Goal: Check status

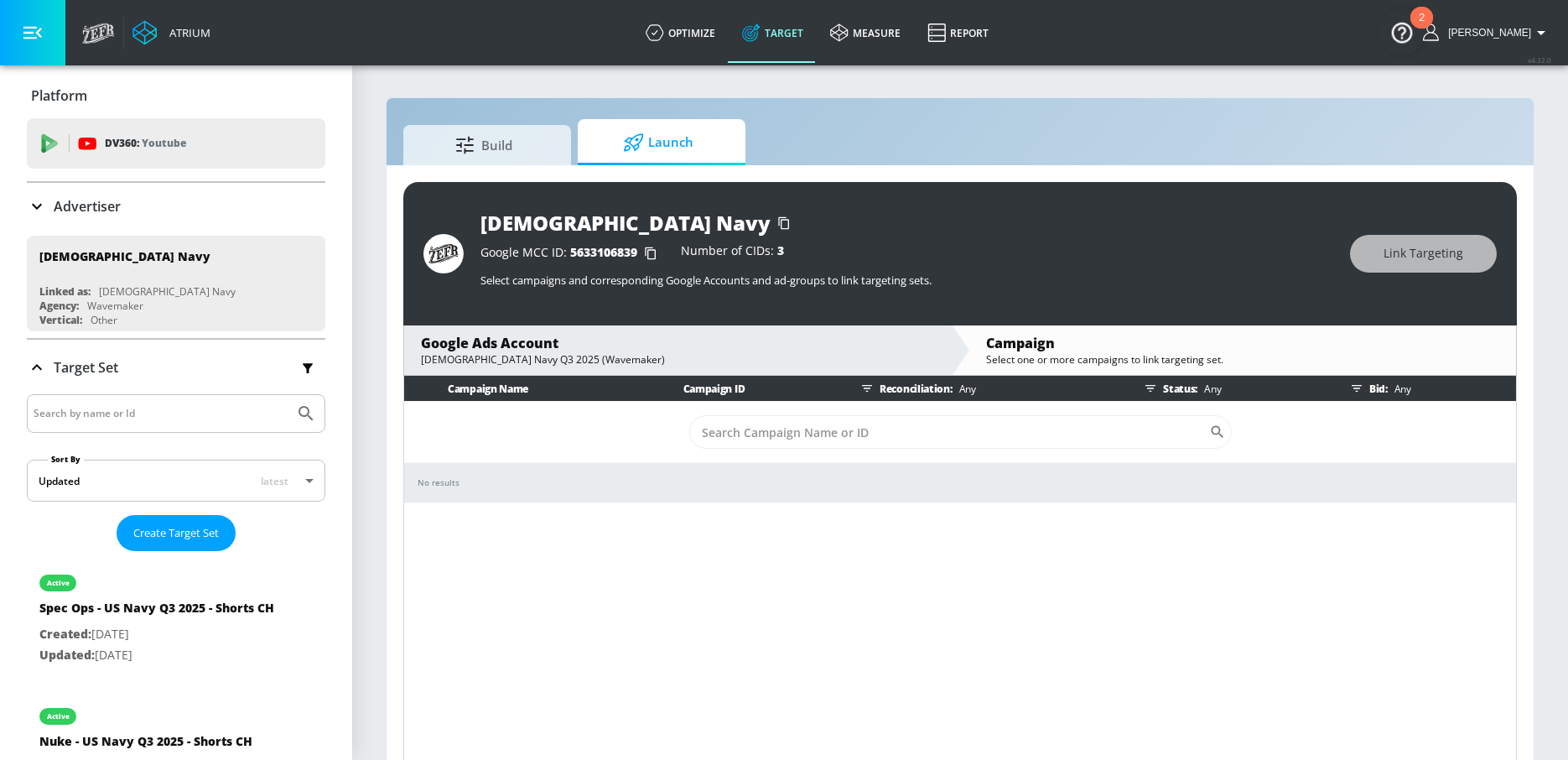
click at [1396, 390] on p "Any" at bounding box center [1399, 389] width 24 height 17
click at [1195, 386] on div "Status: Any" at bounding box center [1231, 389] width 188 height 25
click at [1185, 386] on div "Status: Any" at bounding box center [1231, 389] width 188 height 25
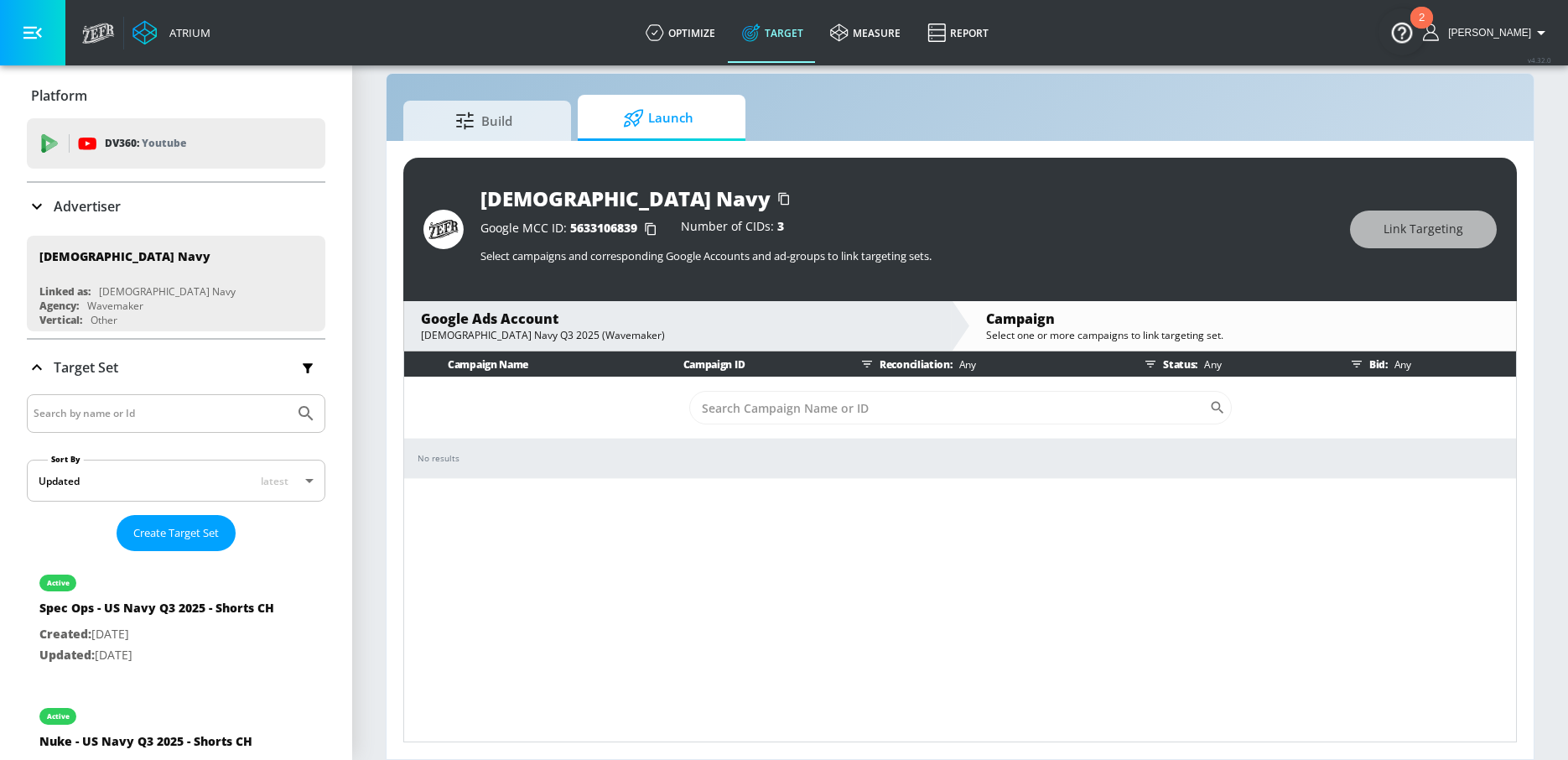
click at [1169, 365] on div "Status: Any" at bounding box center [1231, 364] width 188 height 25
click at [1157, 365] on icon "button" at bounding box center [1150, 364] width 14 height 14
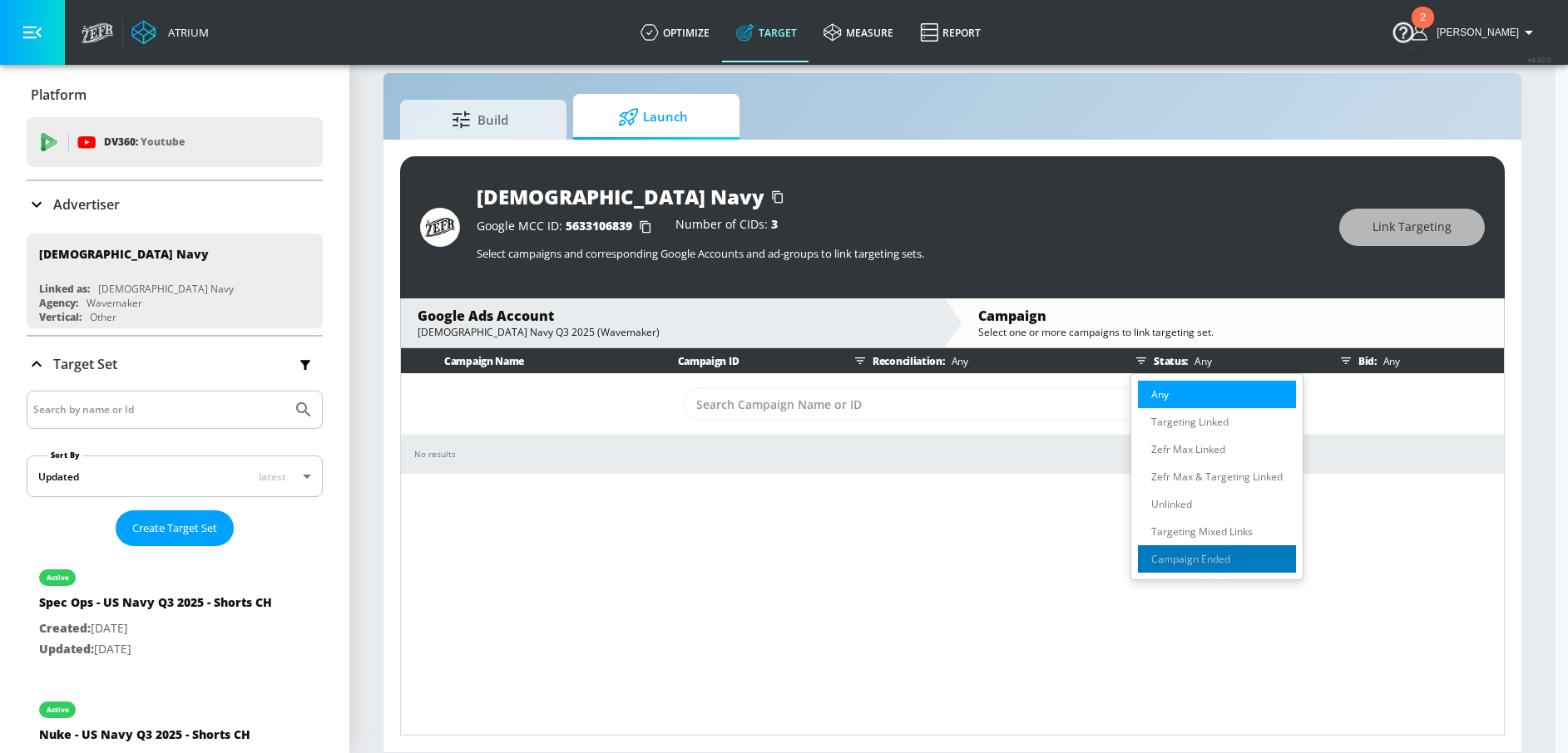
click at [1163, 560] on p "Campaign Ended" at bounding box center [1191, 559] width 79 height 17
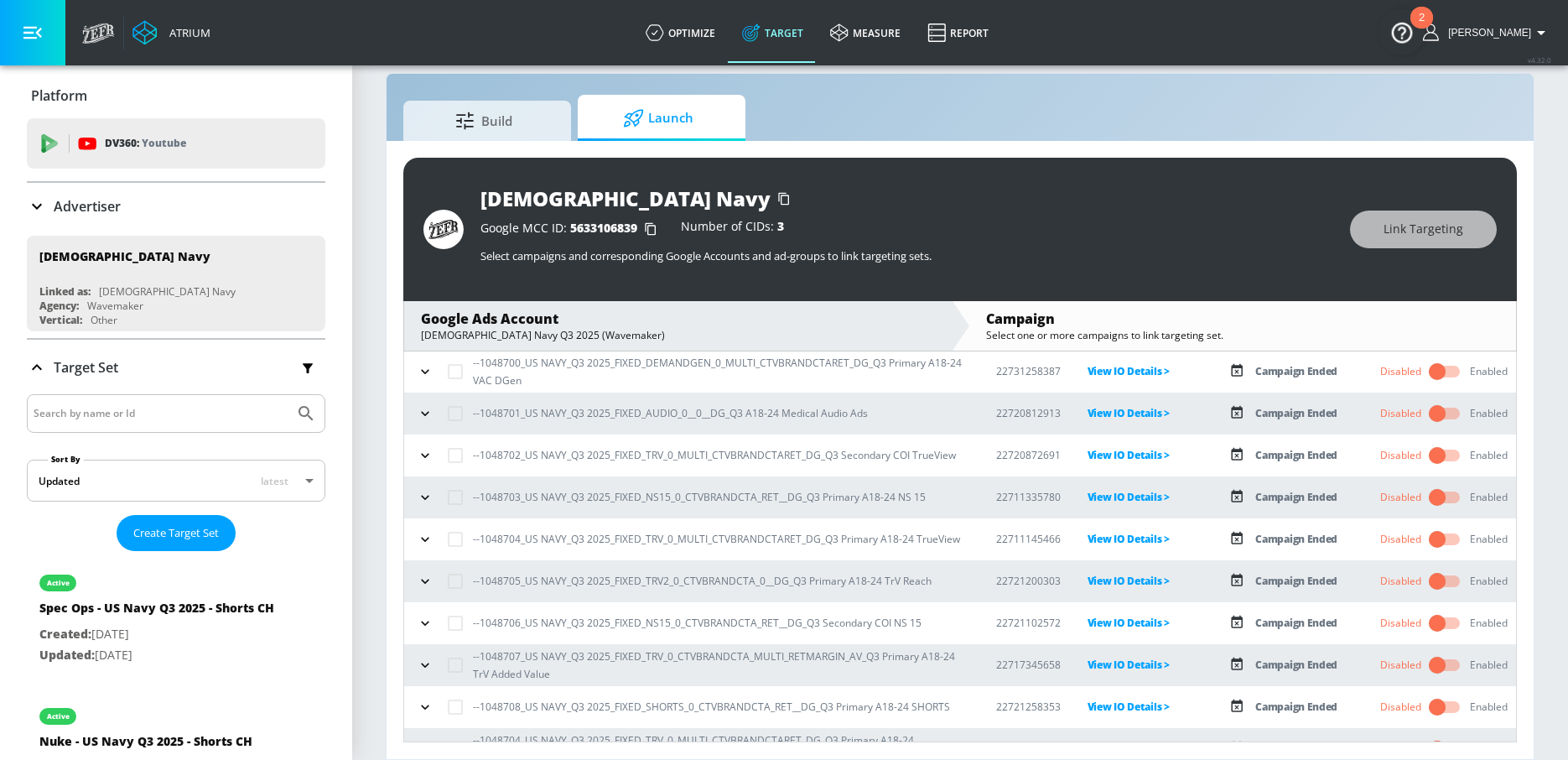
scroll to position [306, 0]
click at [418, 542] on icon "button" at bounding box center [425, 541] width 16 height 16
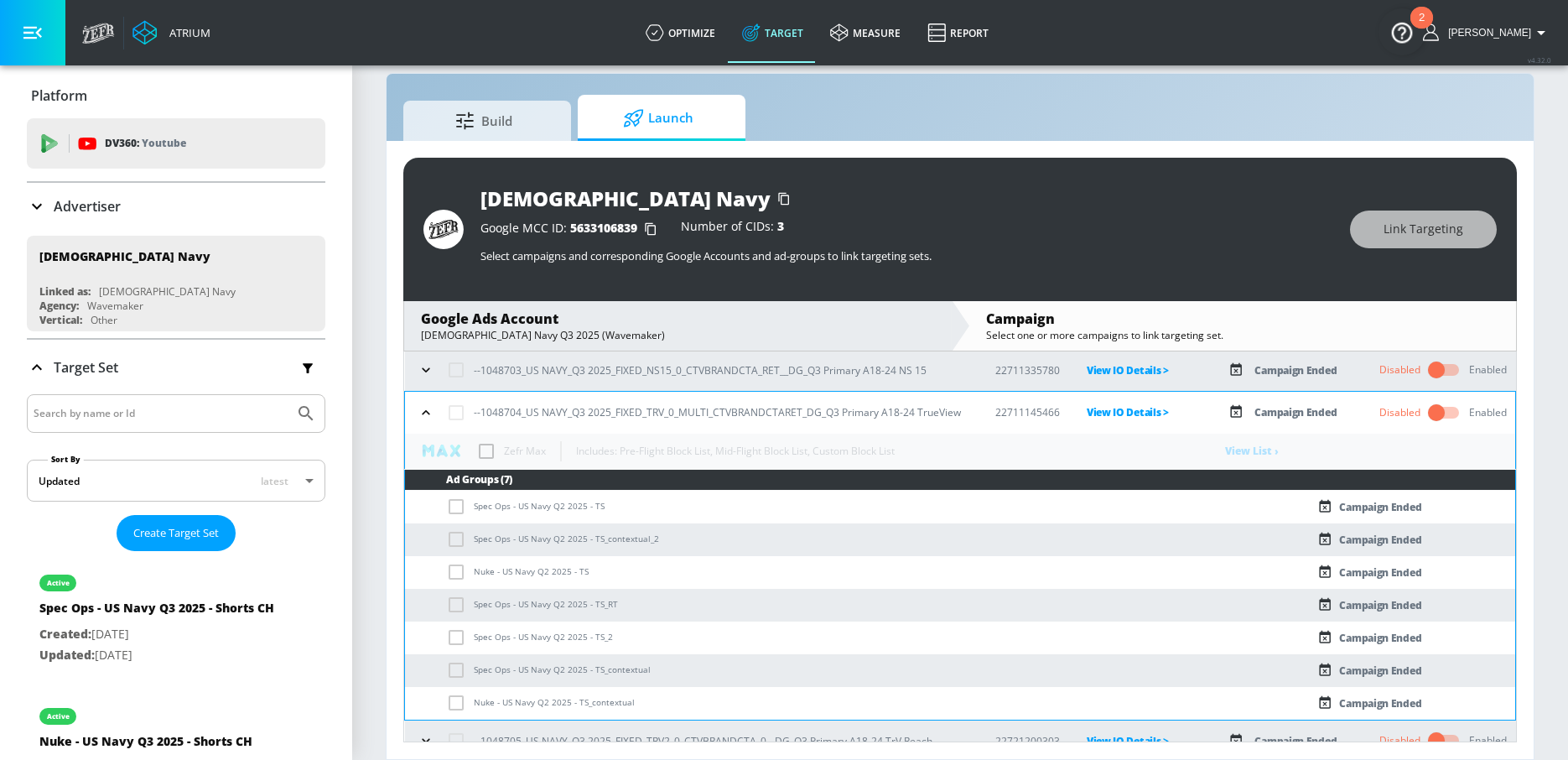
scroll to position [430, 0]
